Goal: Contribute content: Add original content to the website for others to see

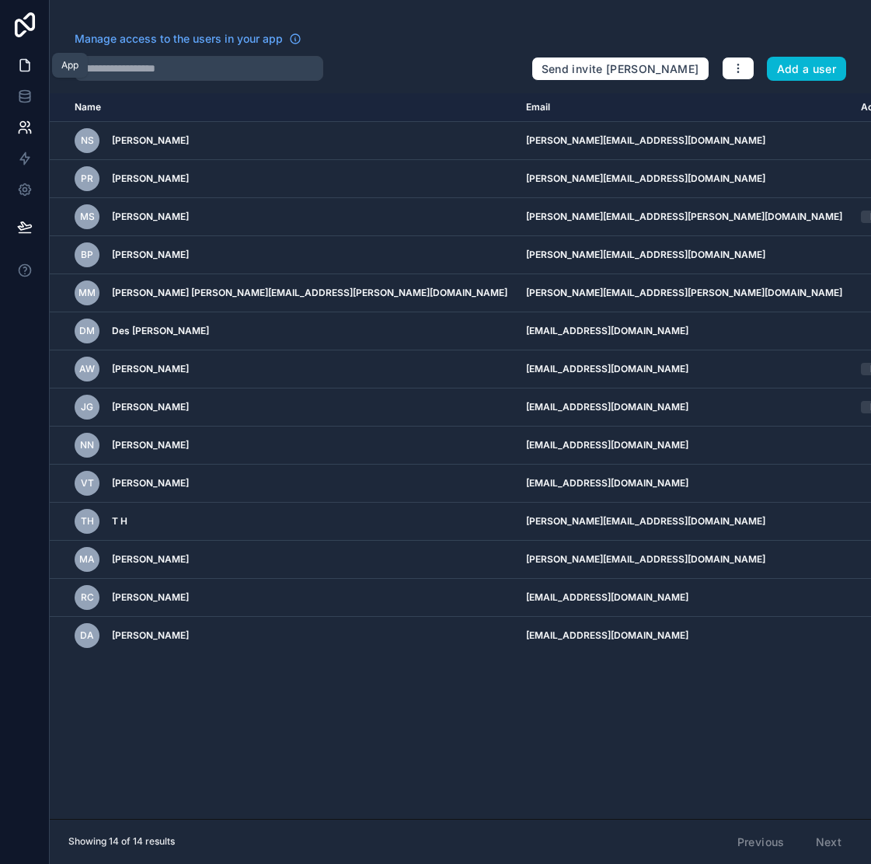
click at [22, 61] on icon at bounding box center [25, 65] width 16 height 16
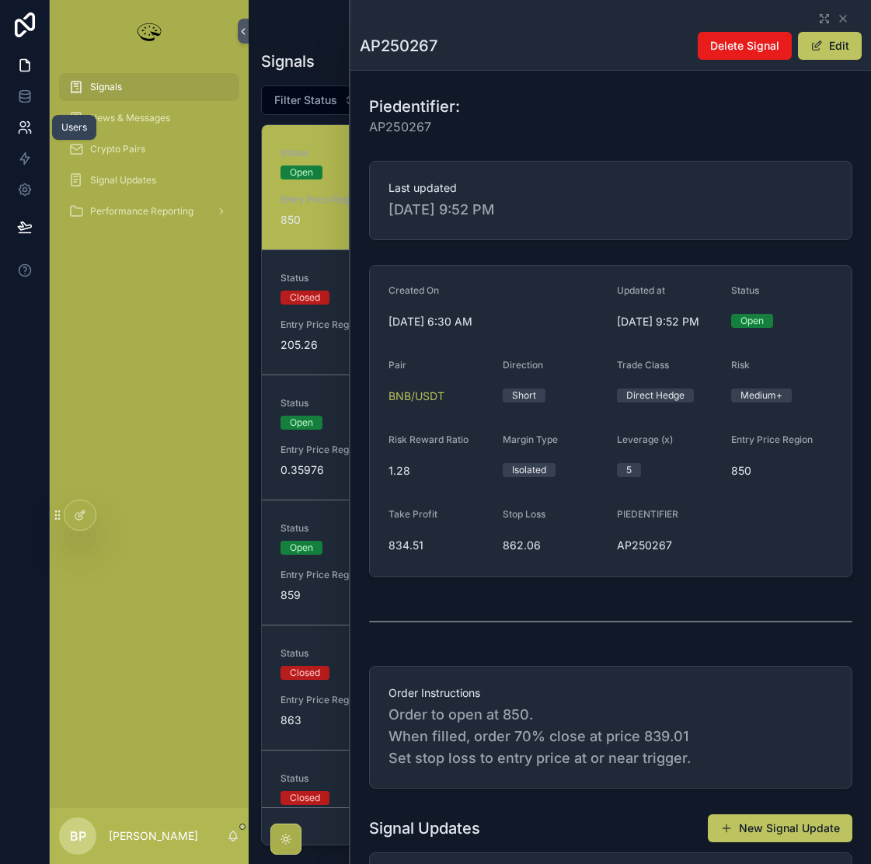
click at [23, 126] on icon at bounding box center [25, 128] width 16 height 16
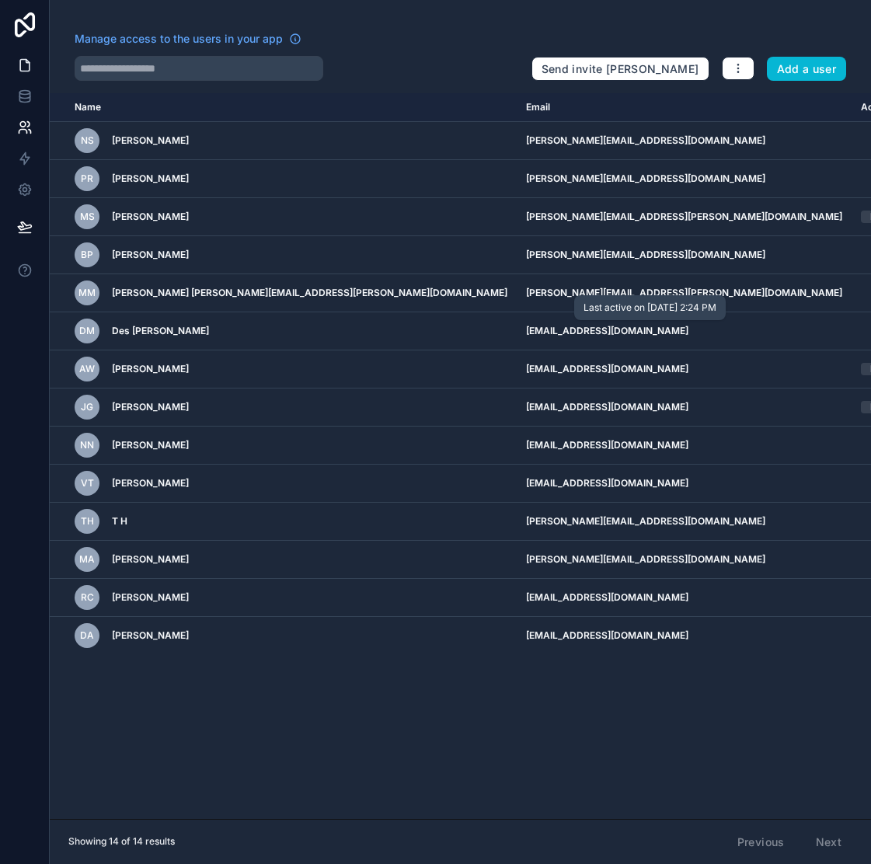
click at [20, 70] on icon at bounding box center [24, 66] width 9 height 12
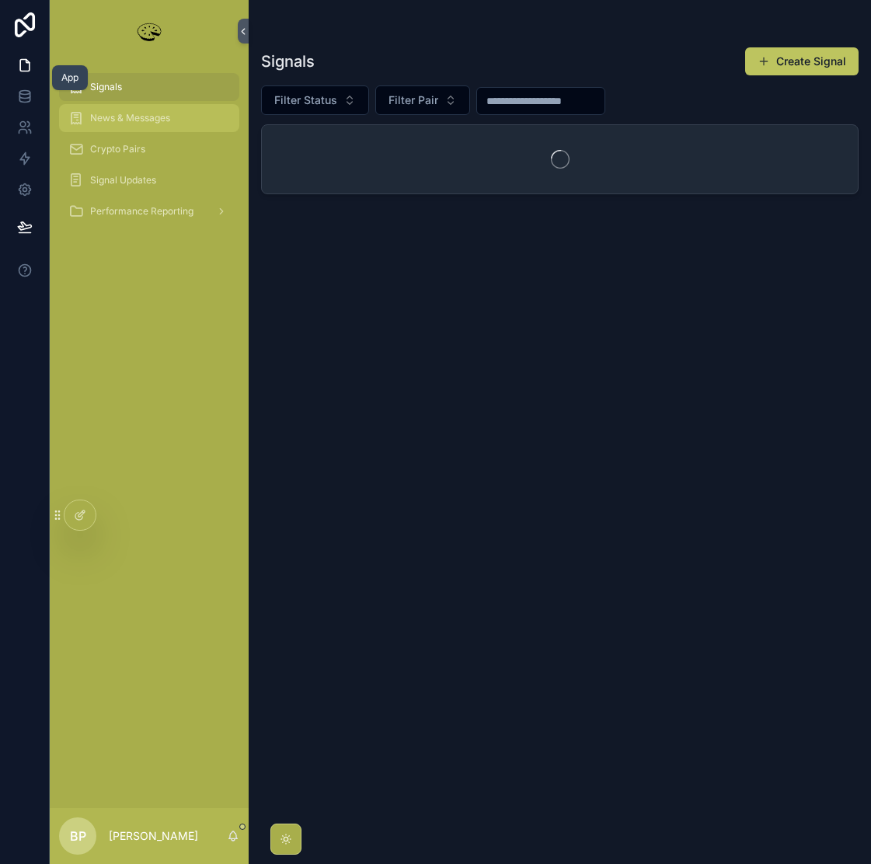
click at [141, 116] on span "News & Messages" at bounding box center [130, 118] width 80 height 12
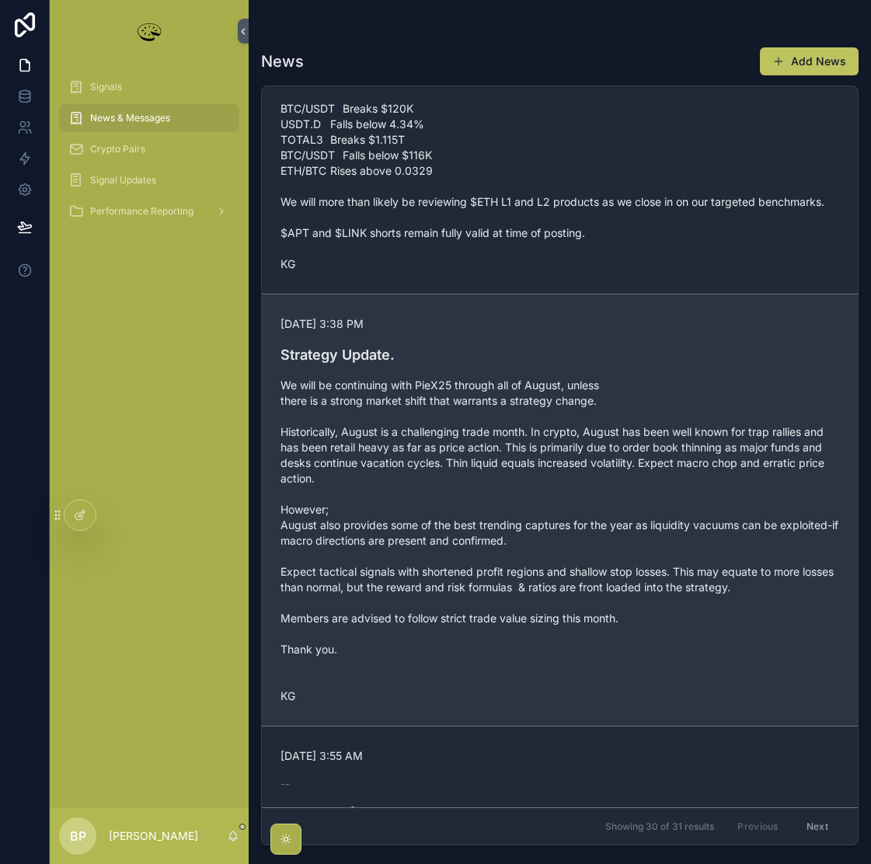
scroll to position [4429, 0]
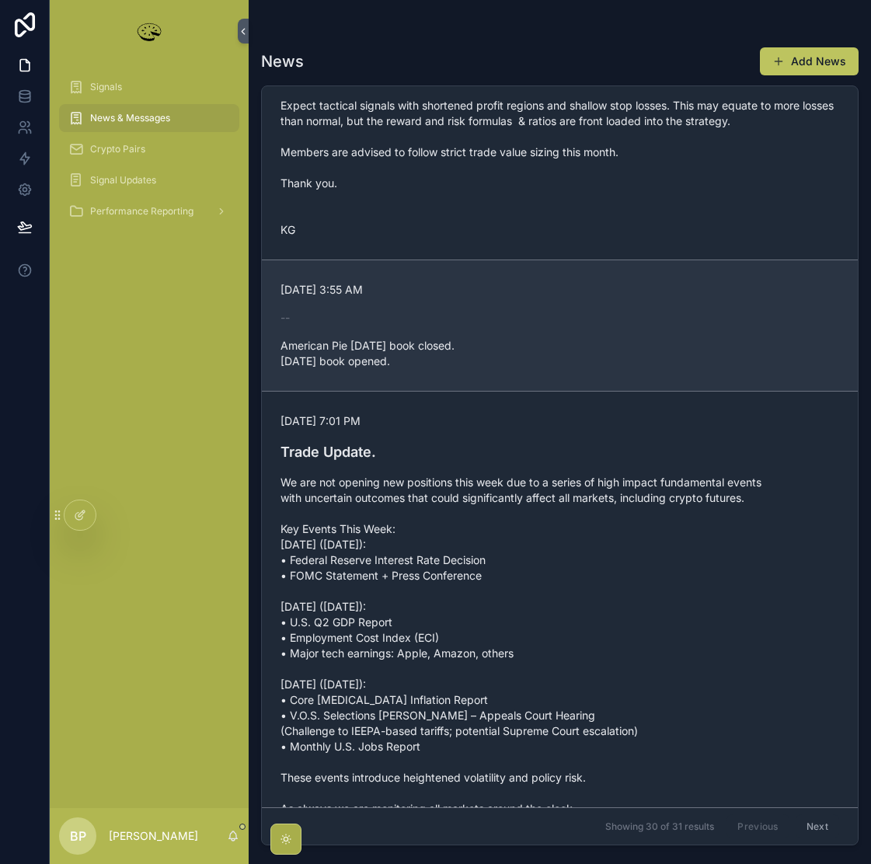
click at [280, 369] on span "American Pie [DATE] book closed. [DATE] book opened." at bounding box center [559, 353] width 559 height 31
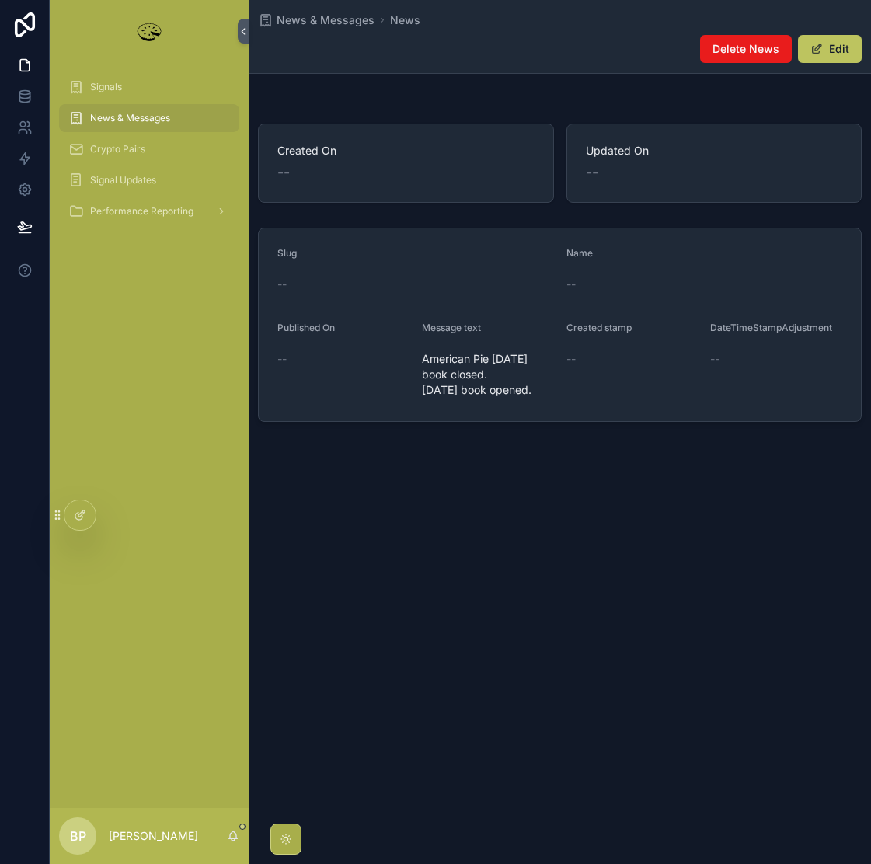
drag, startPoint x: 413, startPoint y: 359, endPoint x: 525, endPoint y: 384, distance: 115.4
click at [525, 384] on form "Slug -- Name -- Published On -- Message text American Pie [DATE] book closed. […" at bounding box center [560, 324] width 602 height 193
drag, startPoint x: 524, startPoint y: 406, endPoint x: 515, endPoint y: 406, distance: 9.3
click at [523, 398] on span "American Pie [DATE] book closed. [DATE] book opened." at bounding box center [488, 374] width 132 height 47
drag, startPoint x: 471, startPoint y: 404, endPoint x: 425, endPoint y: 363, distance: 61.6
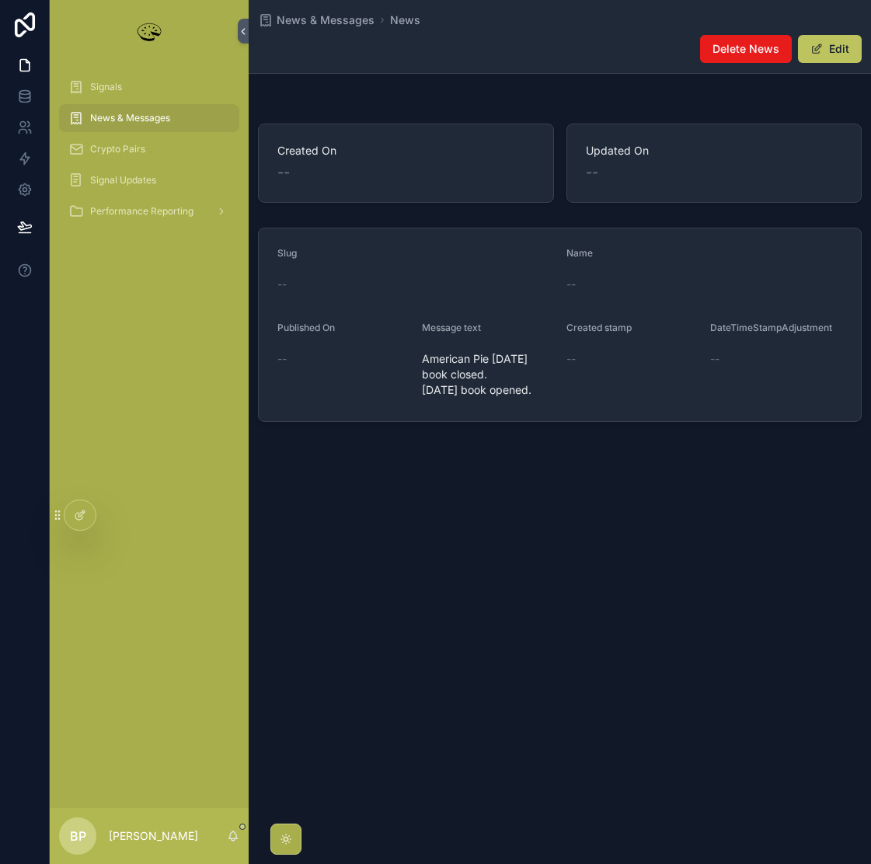
click at [425, 363] on span "American Pie [DATE] book closed. [DATE] book opened." at bounding box center [488, 374] width 132 height 47
copy span "American Pie [DATE] book closed. [DATE] book opened."
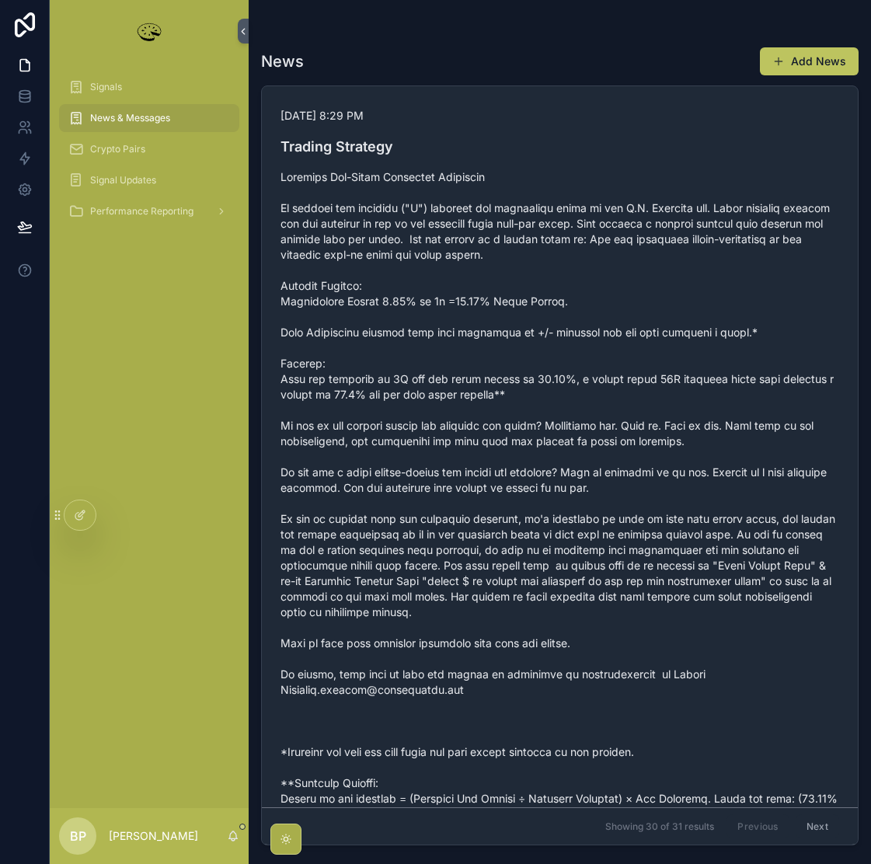
click at [144, 109] on div "News & Messages" at bounding box center [149, 118] width 162 height 25
click at [810, 59] on button "Add News" at bounding box center [809, 61] width 99 height 28
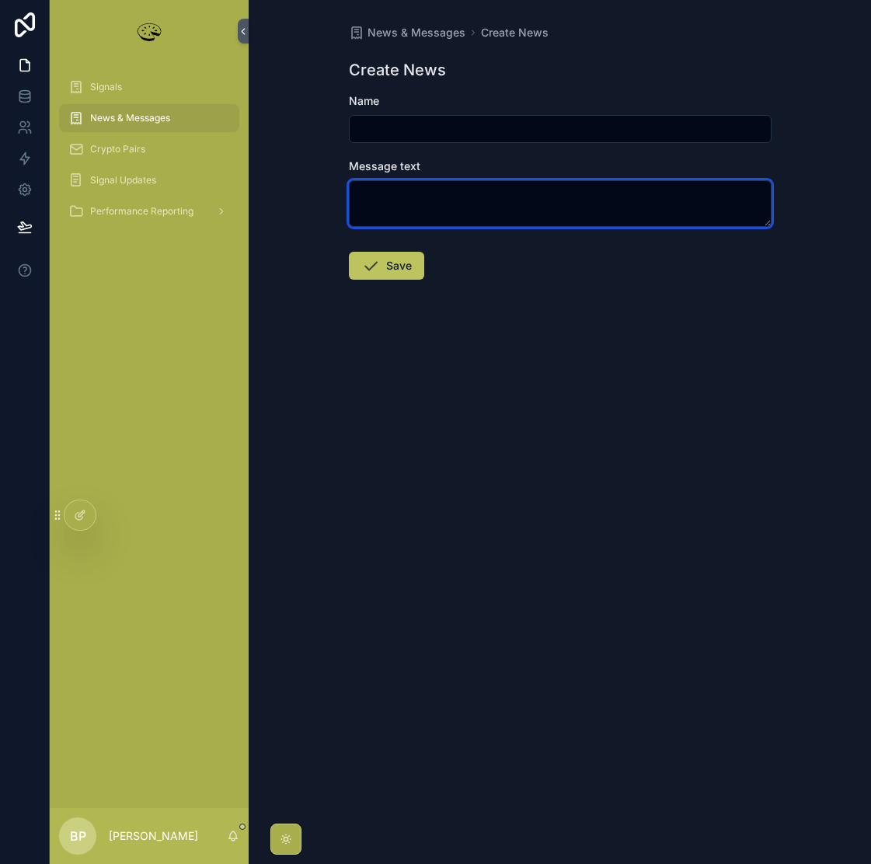
click at [378, 200] on textarea "scrollable content" at bounding box center [560, 203] width 423 height 47
paste textarea "**********"
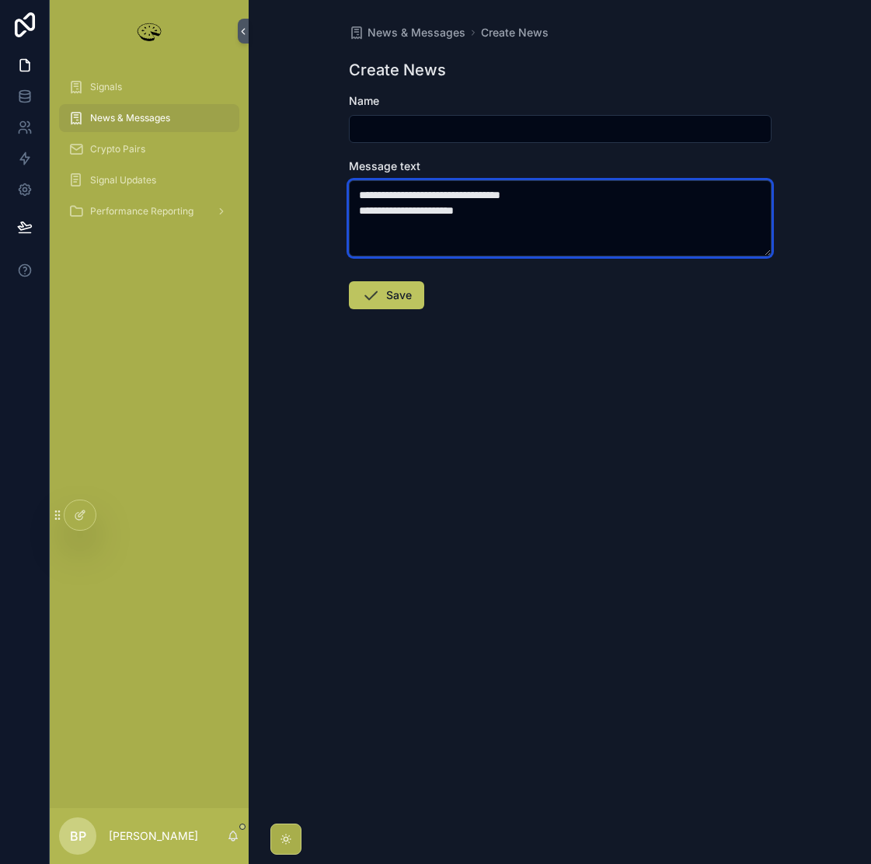
click at [447, 198] on textarea "**********" at bounding box center [560, 218] width 423 height 76
click at [450, 193] on textarea "**********" at bounding box center [560, 218] width 423 height 76
click at [394, 212] on textarea "**********" at bounding box center [560, 218] width 423 height 76
type textarea "**********"
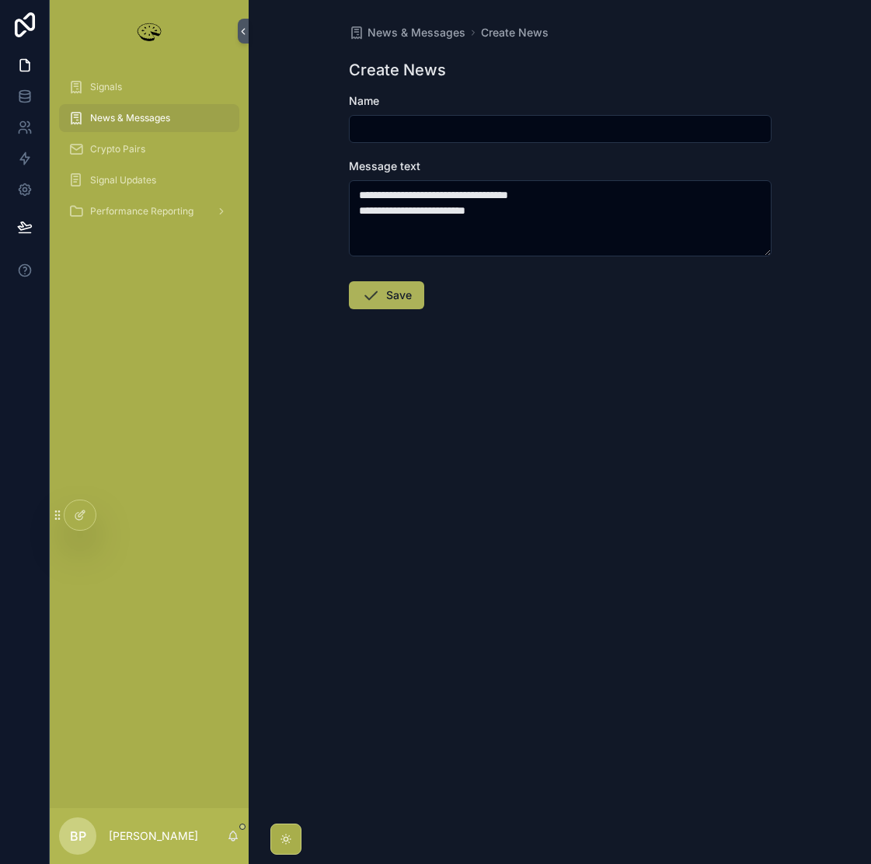
click at [398, 304] on button "Save" at bounding box center [386, 295] width 75 height 28
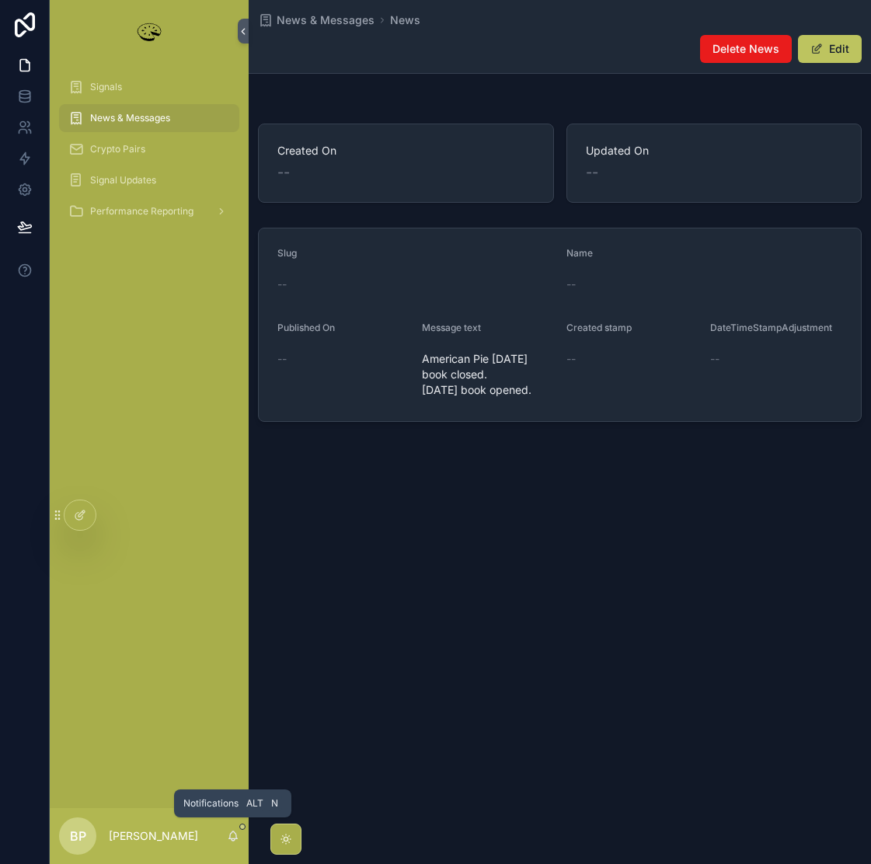
click at [230, 834] on icon "scrollable content" at bounding box center [233, 834] width 9 height 7
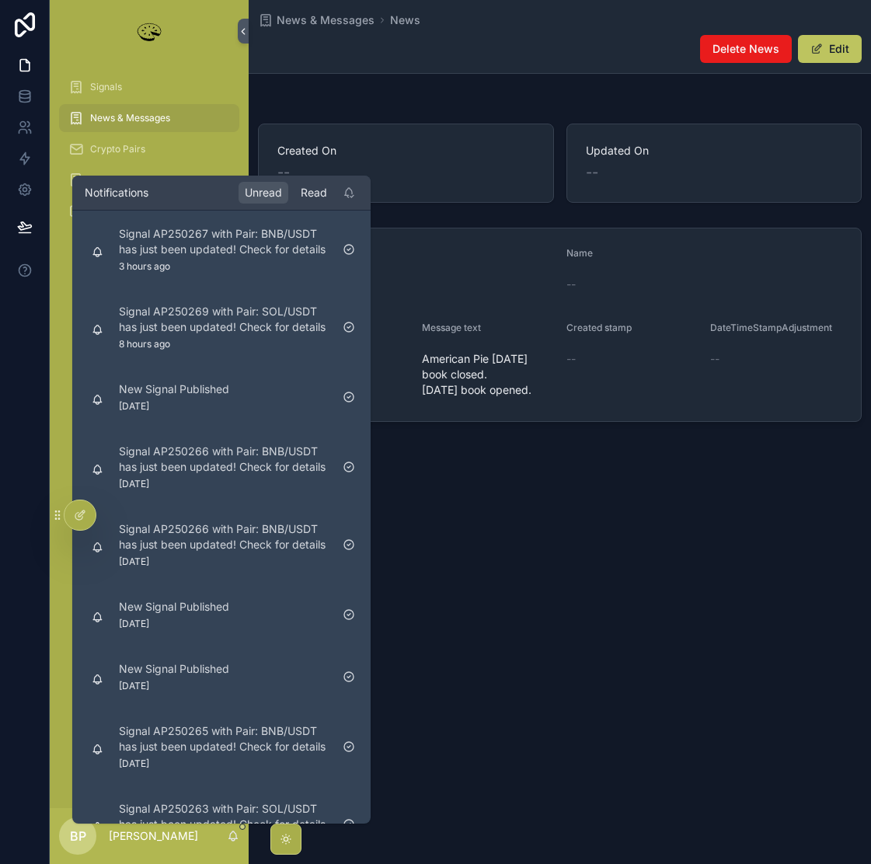
click at [318, 192] on div "Read" at bounding box center [313, 193] width 39 height 22
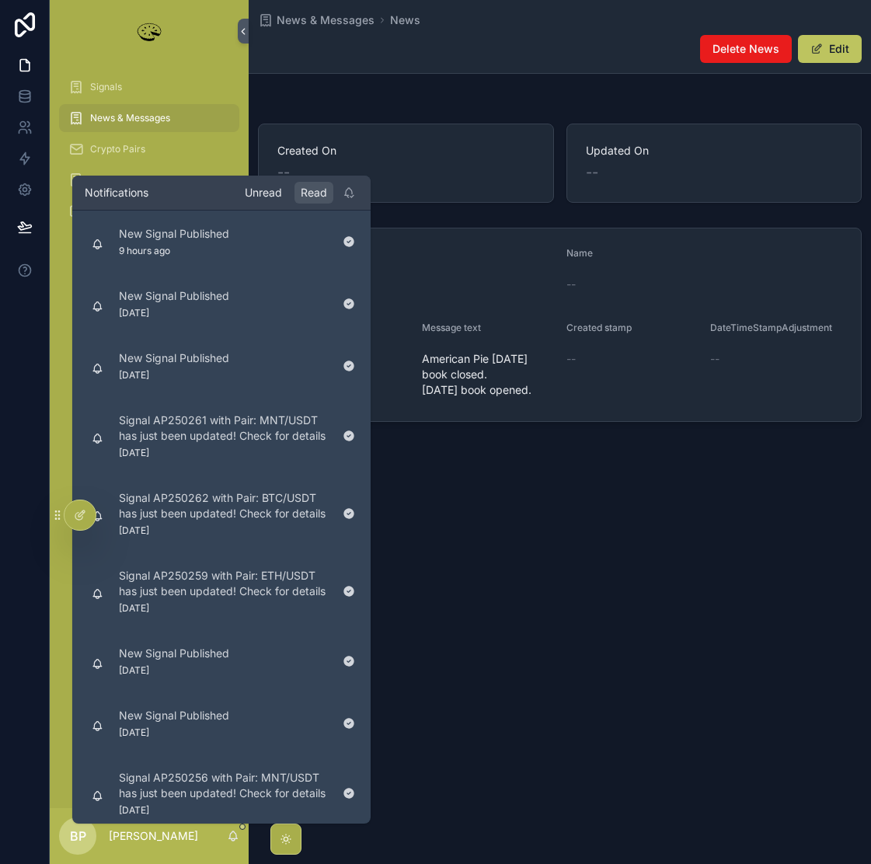
click at [259, 186] on div "Unread" at bounding box center [264, 193] width 50 height 22
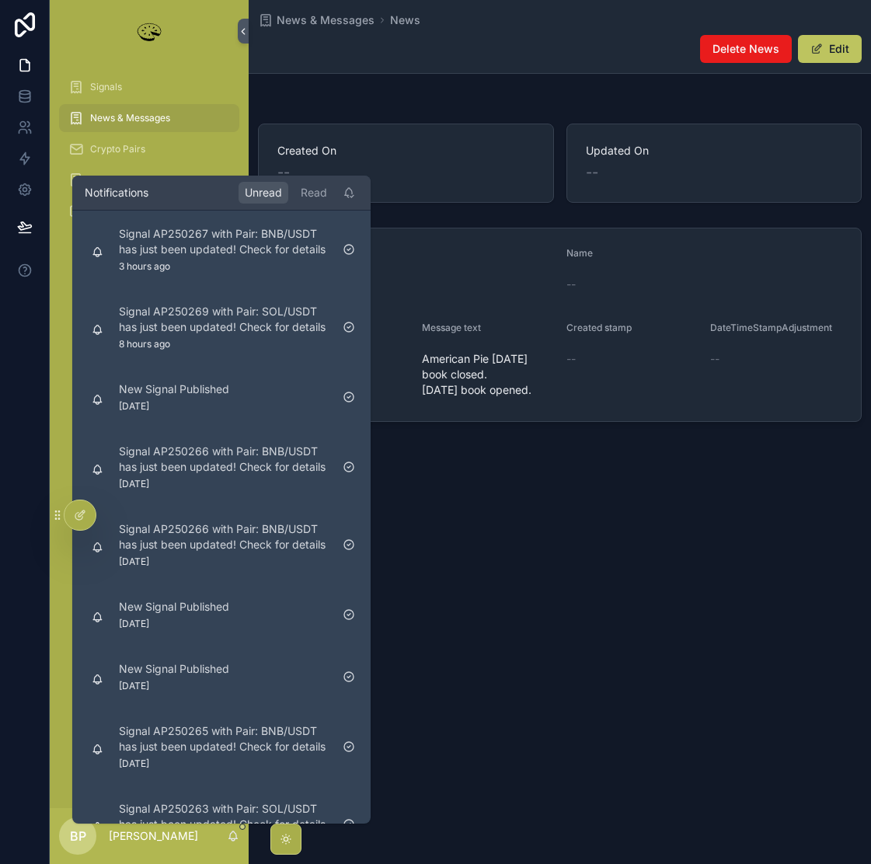
click at [131, 112] on span "News & Messages" at bounding box center [130, 118] width 80 height 12
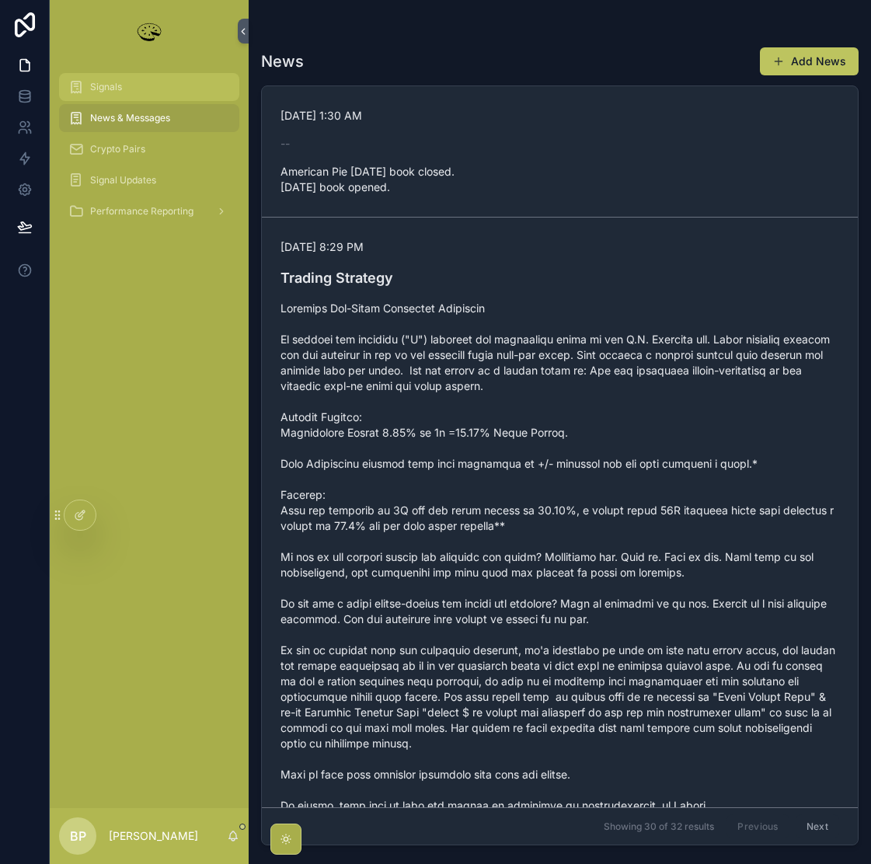
click at [98, 79] on div "Signals" at bounding box center [149, 87] width 162 height 25
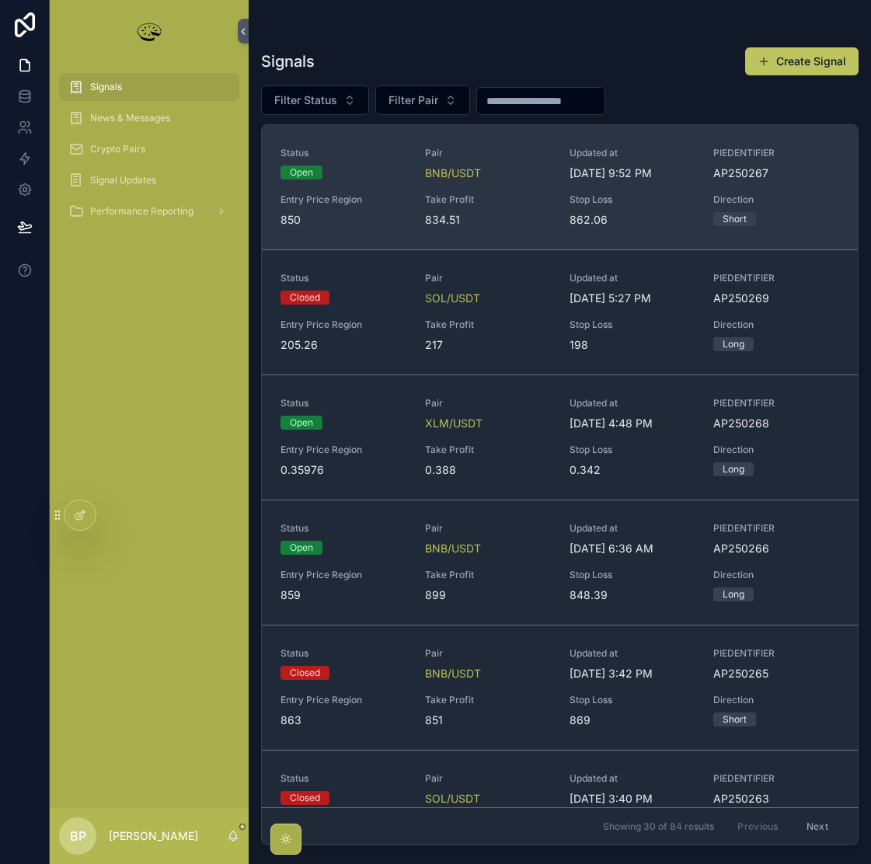
click at [509, 195] on span "Take Profit" at bounding box center [488, 199] width 126 height 12
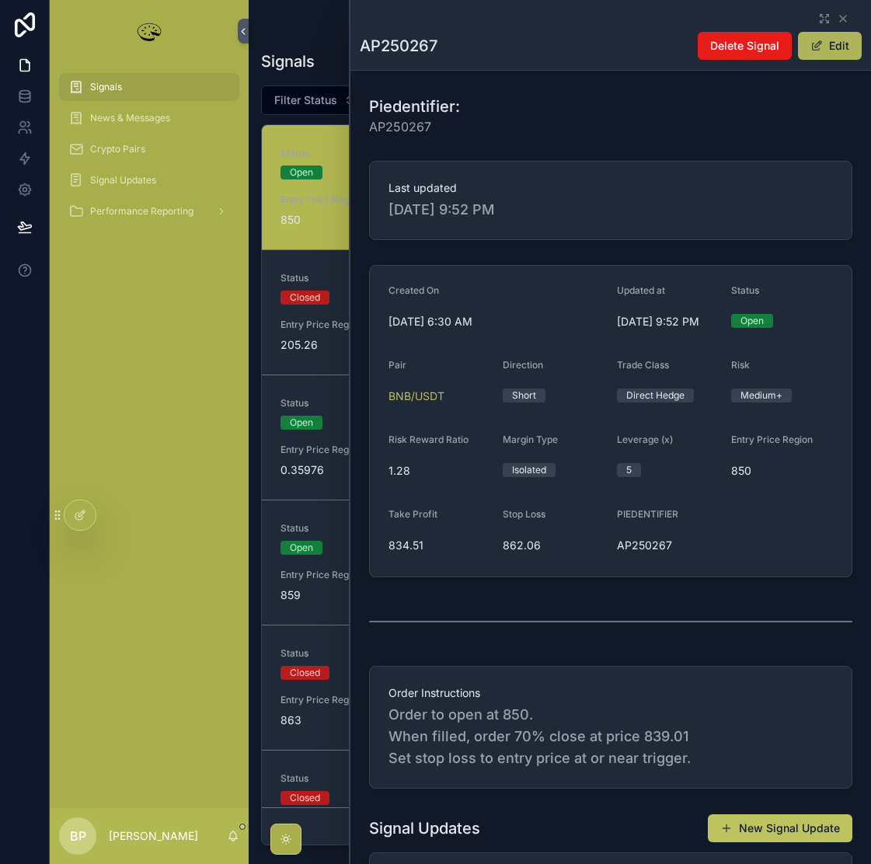
click at [813, 42] on span "scrollable content" at bounding box center [816, 46] width 12 height 12
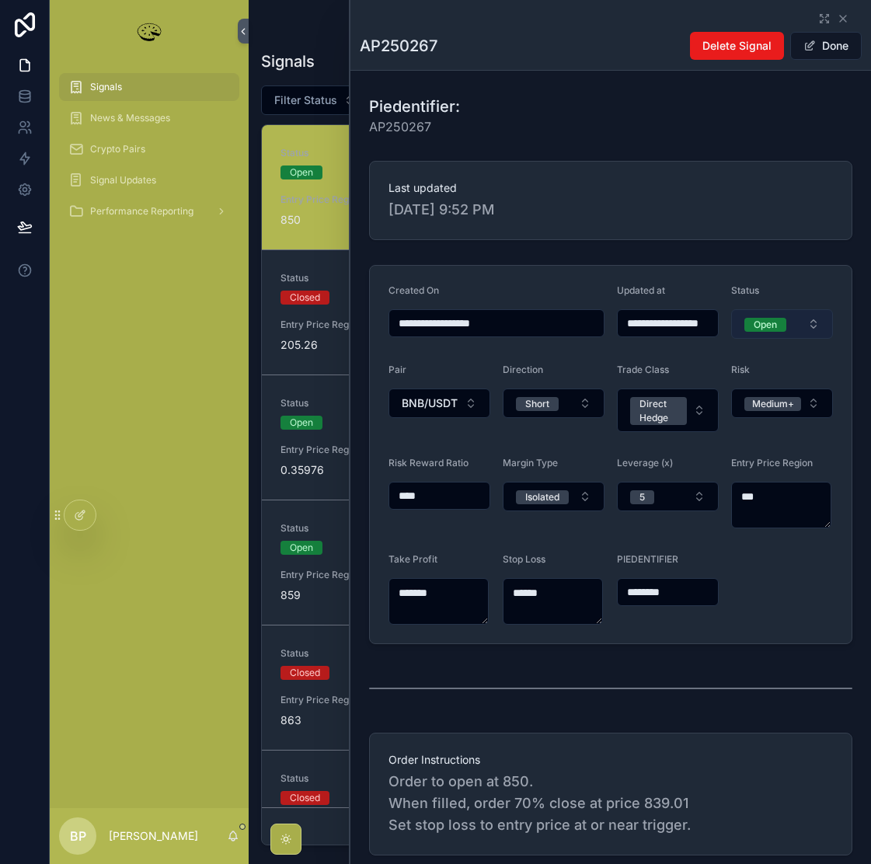
click at [774, 316] on span "Open" at bounding box center [765, 324] width 42 height 16
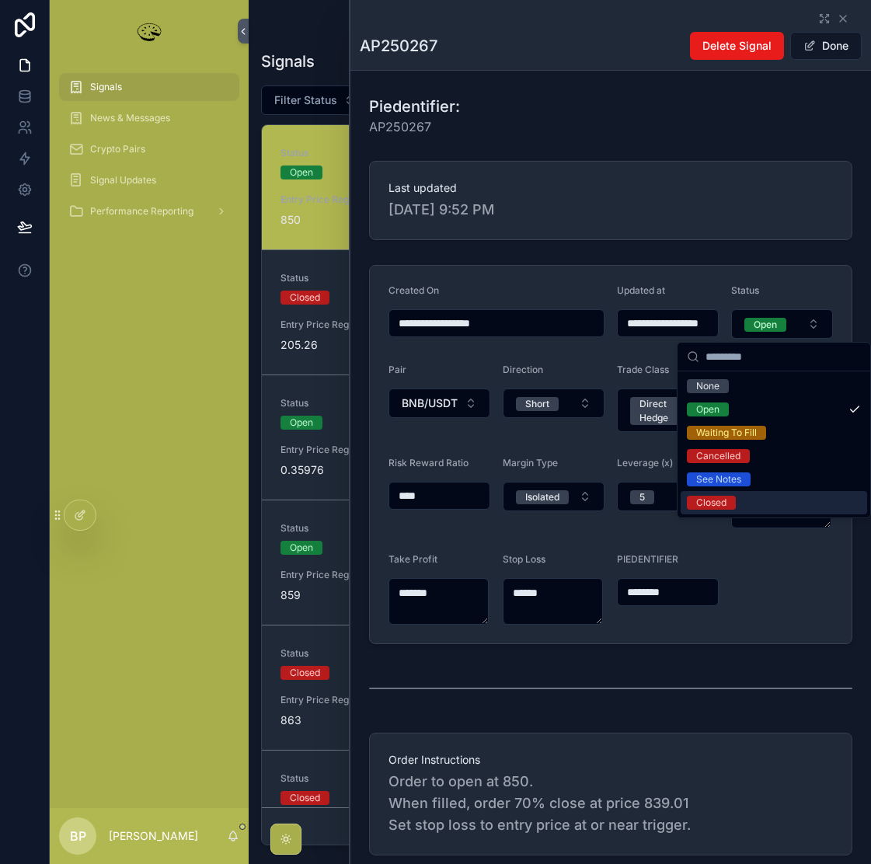
click at [713, 500] on div "Closed" at bounding box center [711, 503] width 30 height 14
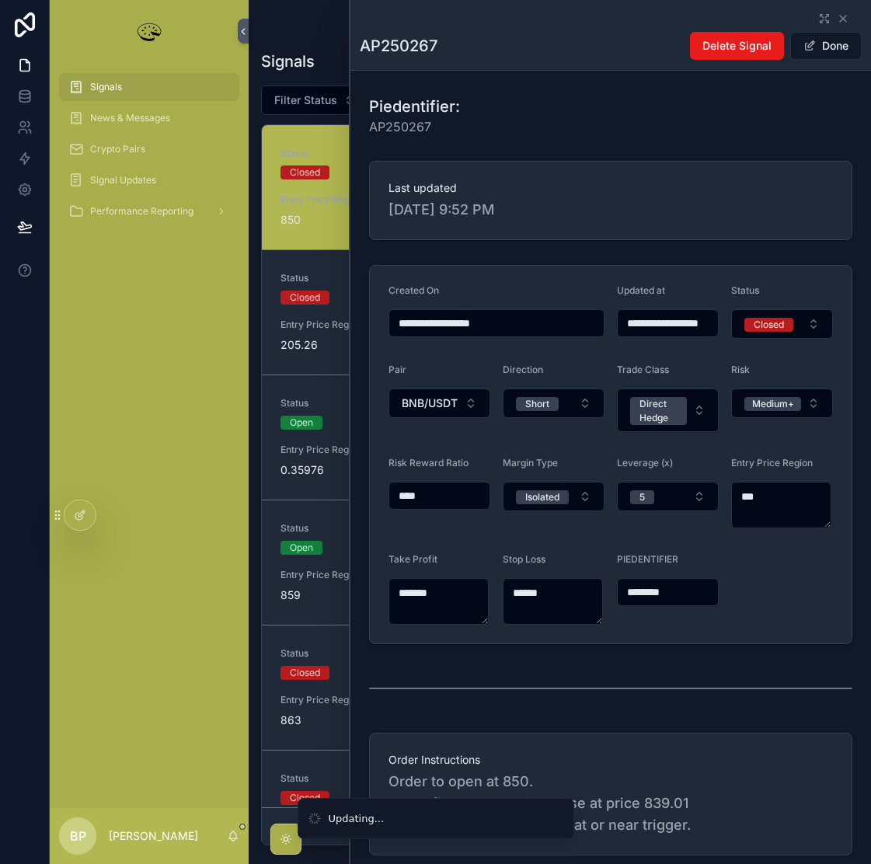
type input "**********"
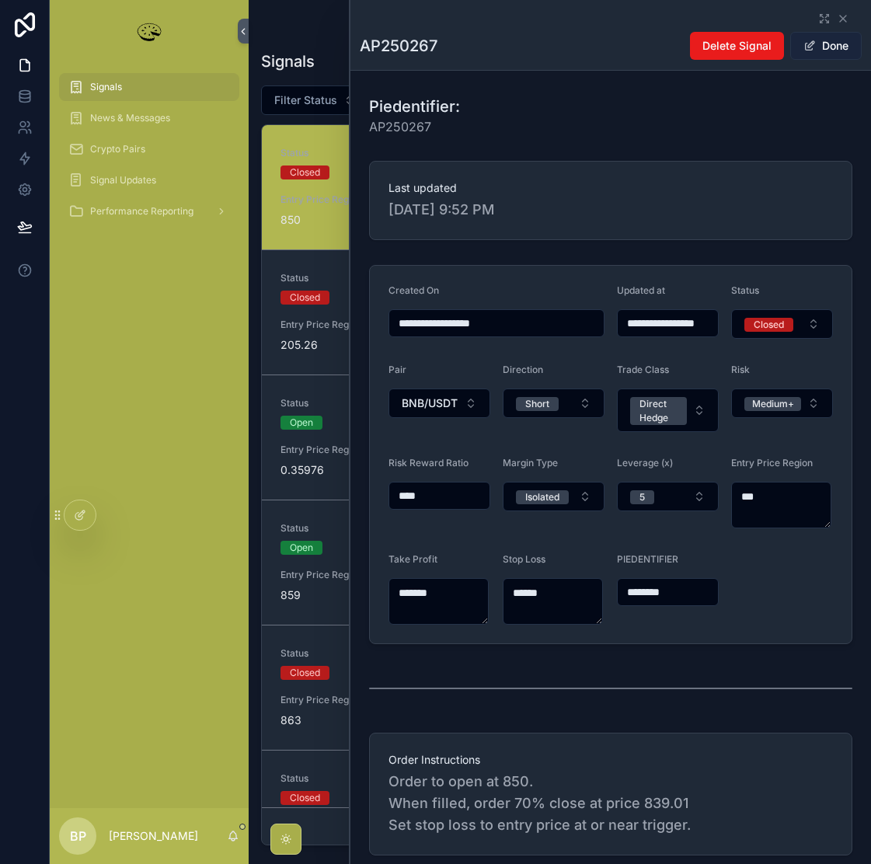
click at [815, 42] on button "Done" at bounding box center [825, 46] width 71 height 28
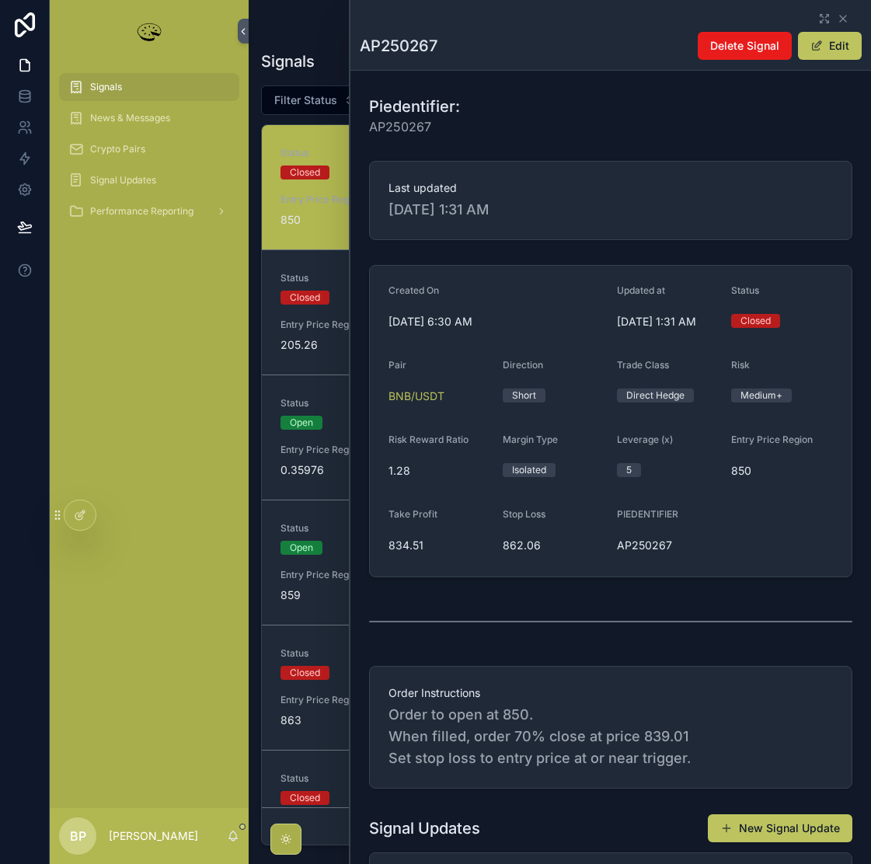
click at [170, 343] on div "Signals News & Messages Crypto Pairs Signal Updates Performance Reporting" at bounding box center [149, 435] width 199 height 746
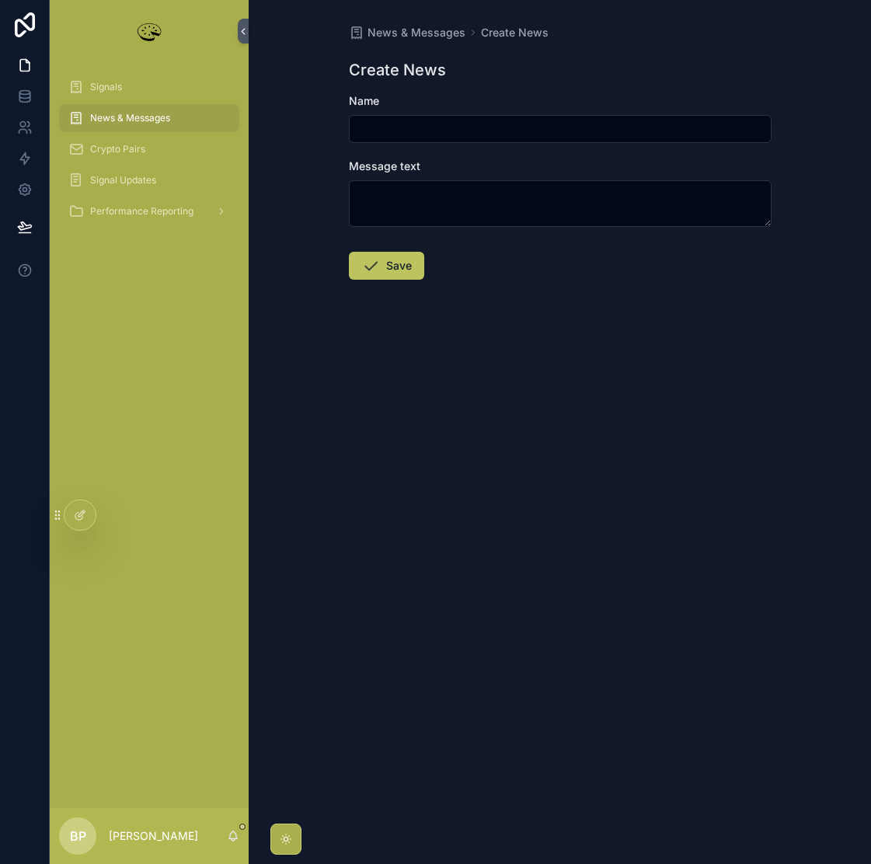
click at [124, 124] on div "News & Messages" at bounding box center [149, 118] width 162 height 25
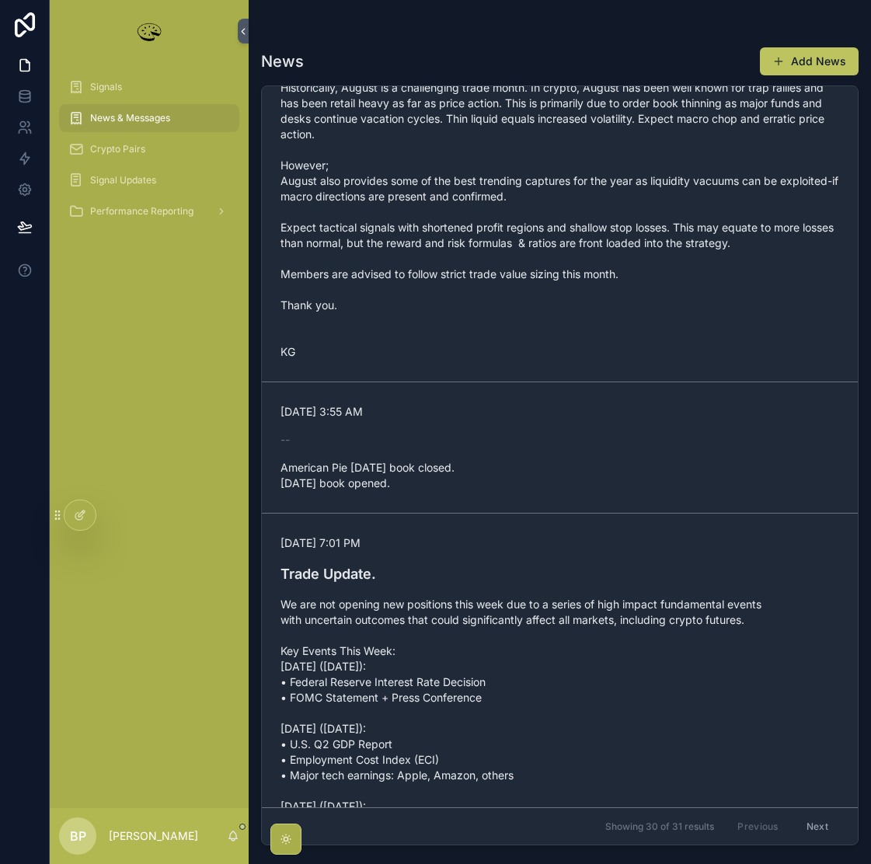
scroll to position [3963, 0]
